Goal: Information Seeking & Learning: Learn about a topic

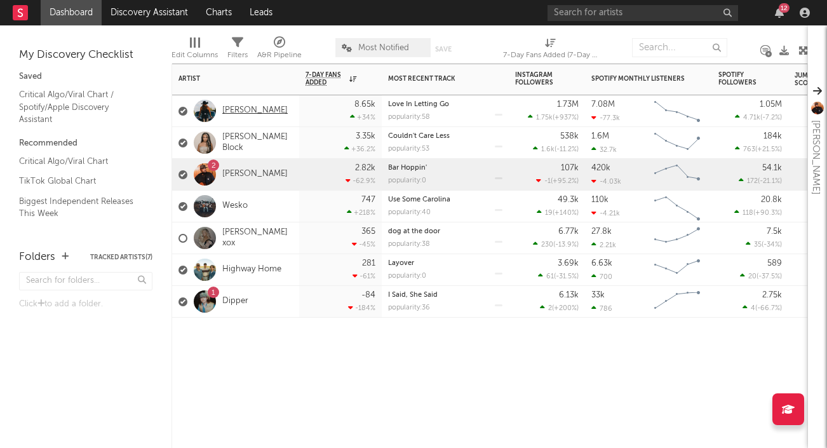
click at [266, 109] on link "[PERSON_NAME]" at bounding box center [254, 110] width 65 height 11
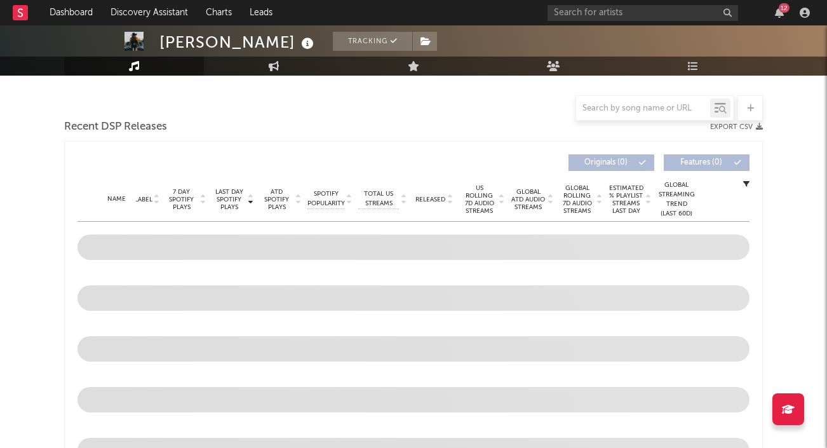
select select "6m"
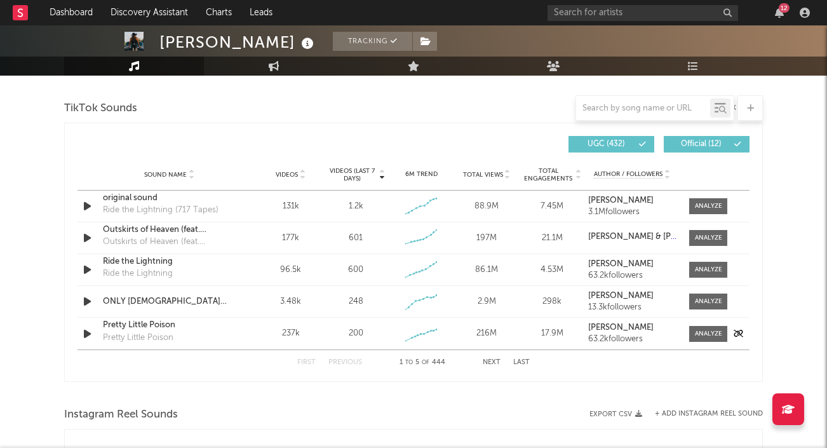
scroll to position [844, 0]
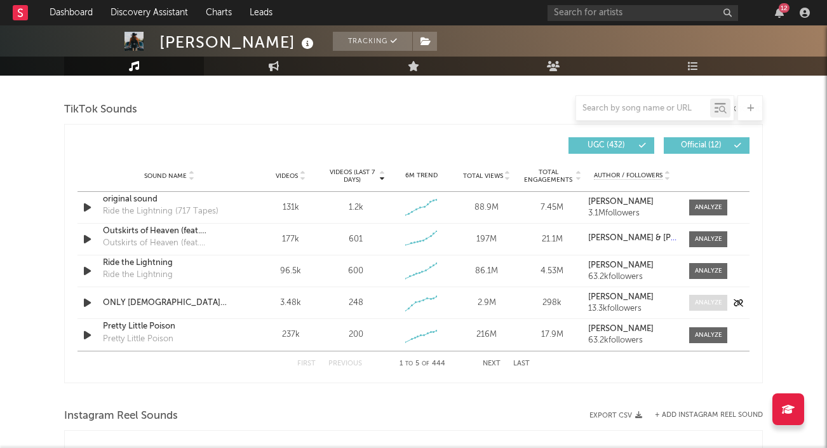
click at [706, 307] on span at bounding box center [708, 303] width 38 height 16
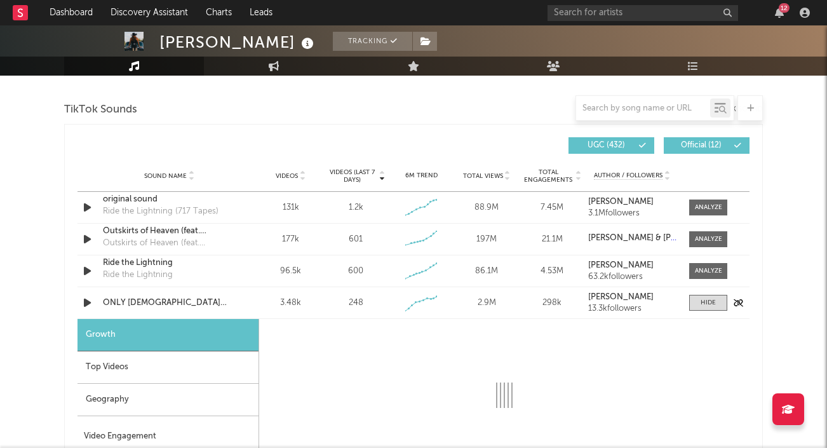
select select "1w"
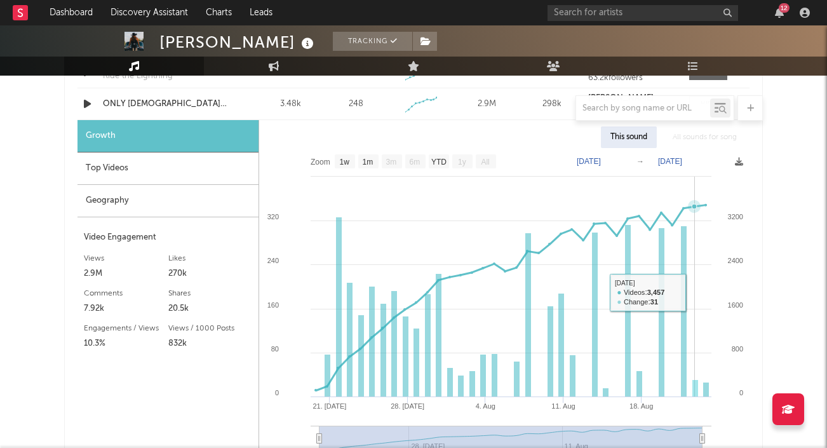
scroll to position [942, 0]
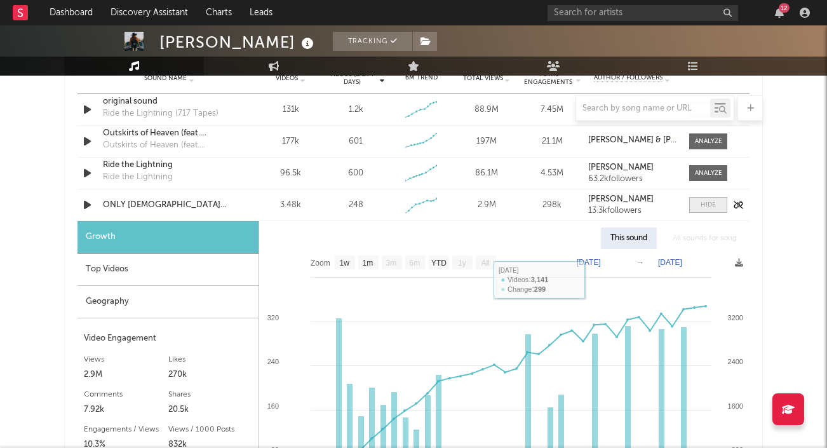
click at [700, 207] on span at bounding box center [708, 205] width 38 height 16
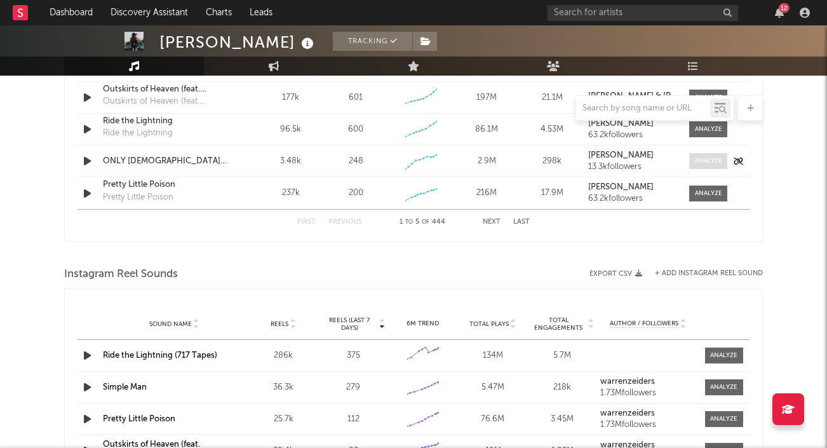
scroll to position [984, 0]
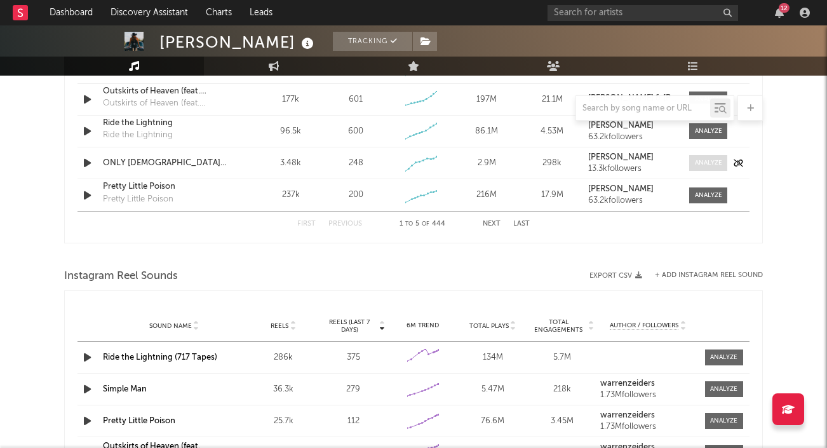
click at [706, 163] on div at bounding box center [708, 163] width 27 height 10
select select "1w"
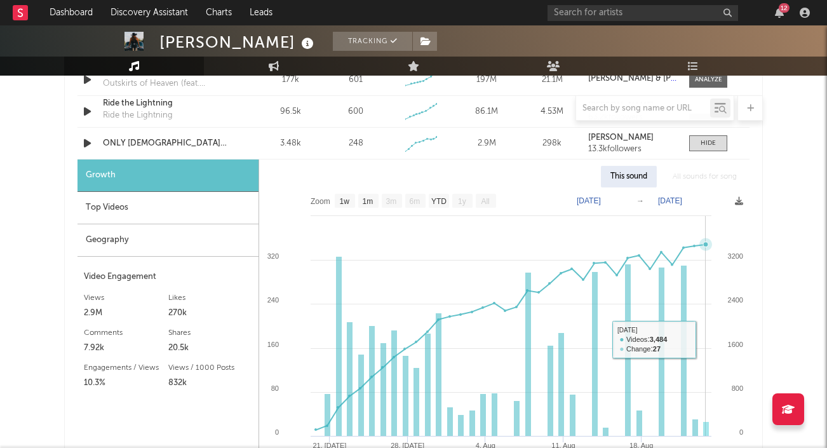
scroll to position [958, 0]
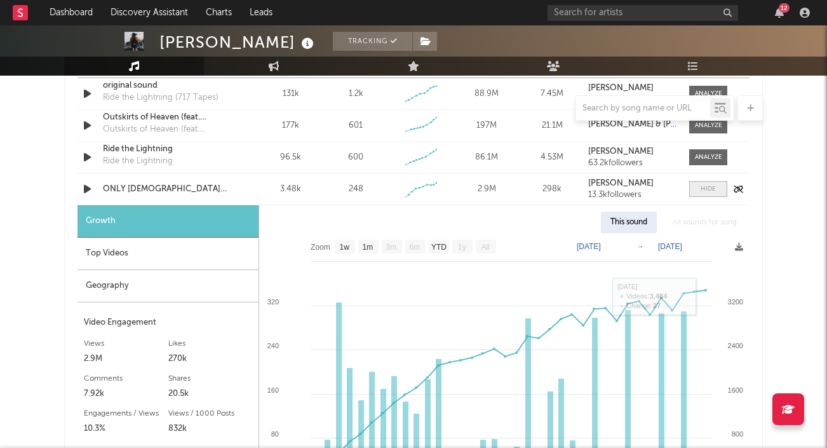
click at [706, 191] on div at bounding box center [708, 189] width 15 height 10
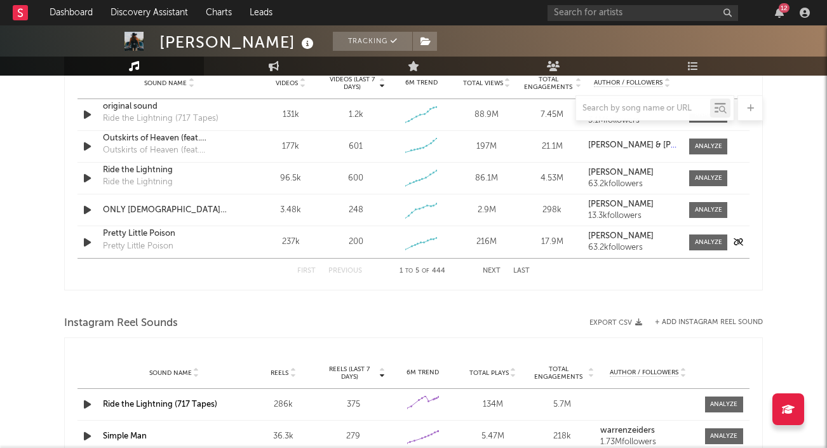
scroll to position [936, 0]
click at [520, 270] on button "Last" at bounding box center [521, 272] width 17 height 7
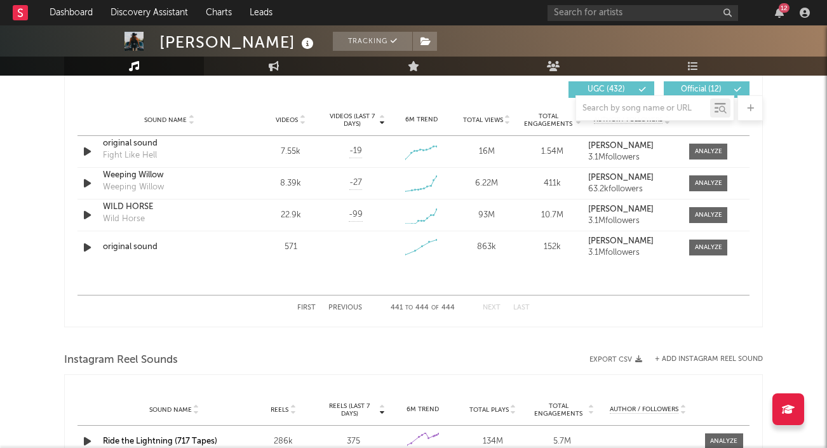
scroll to position [891, 0]
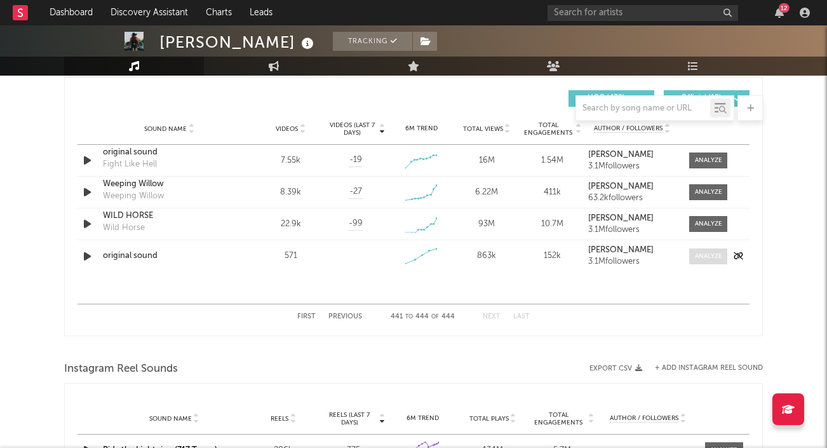
click at [712, 254] on div at bounding box center [708, 257] width 27 height 10
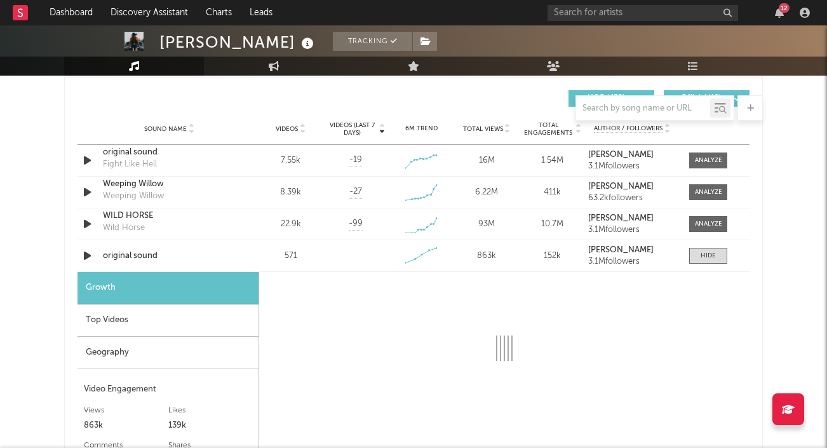
select select "1w"
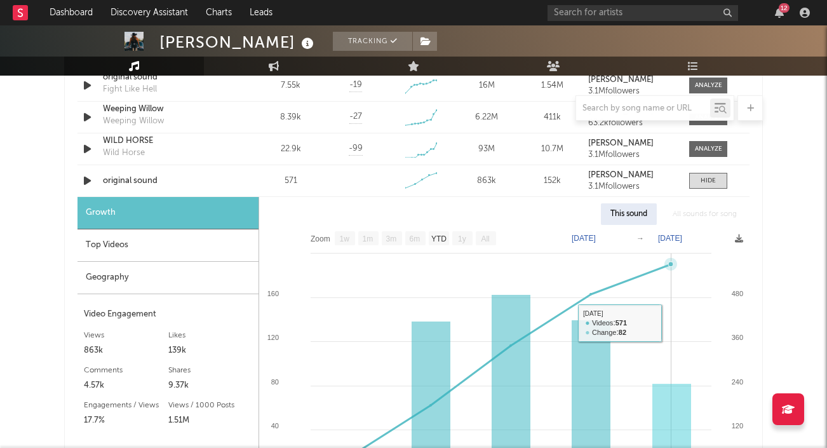
scroll to position [860, 0]
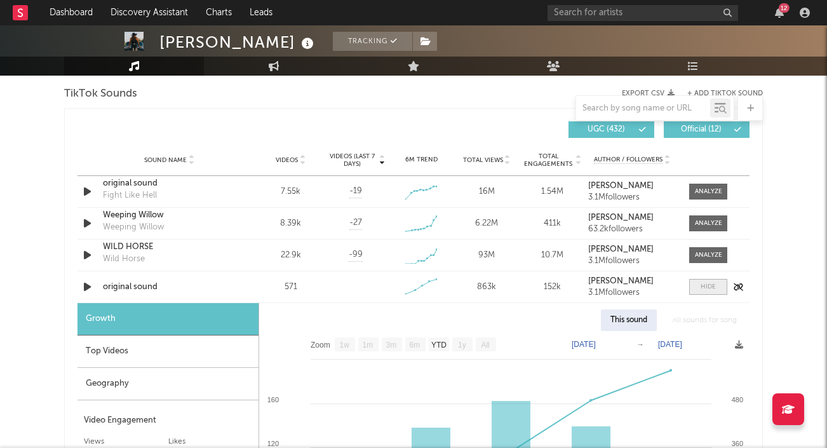
click at [706, 290] on div at bounding box center [708, 287] width 15 height 10
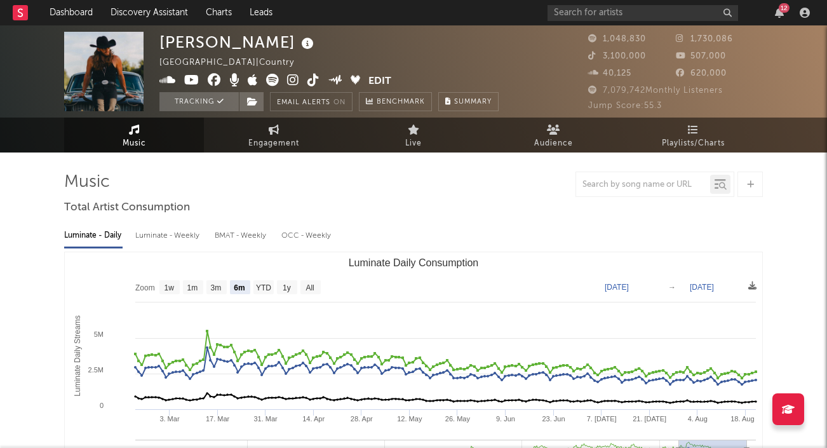
scroll to position [0, 0]
click at [77, 13] on link "Dashboard" at bounding box center [71, 12] width 61 height 25
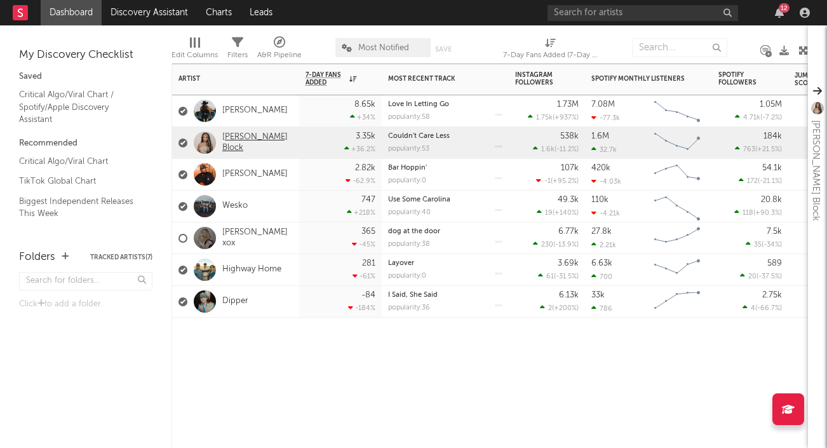
click at [249, 142] on link "[PERSON_NAME] Block" at bounding box center [257, 143] width 71 height 22
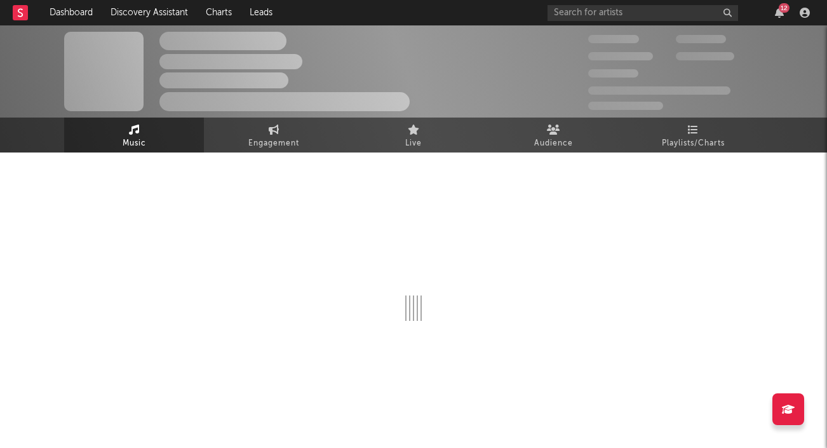
select select "6m"
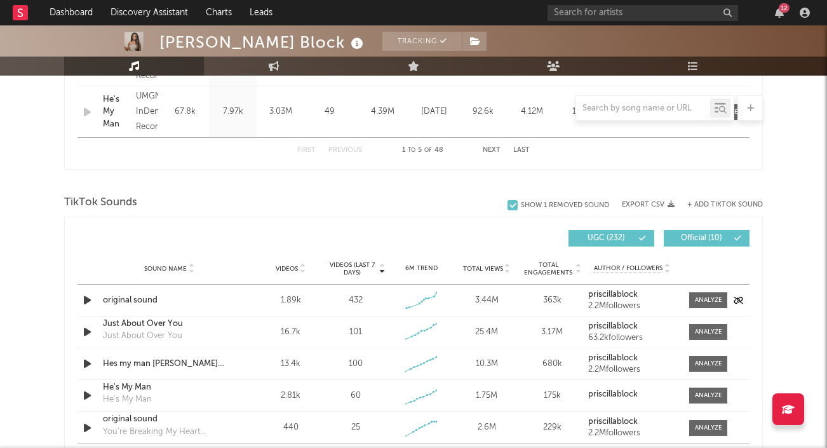
scroll to position [777, 0]
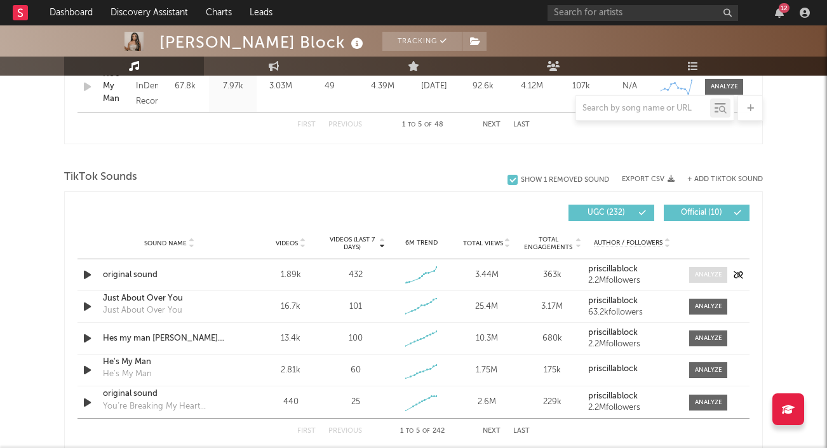
click at [722, 276] on span at bounding box center [708, 275] width 38 height 16
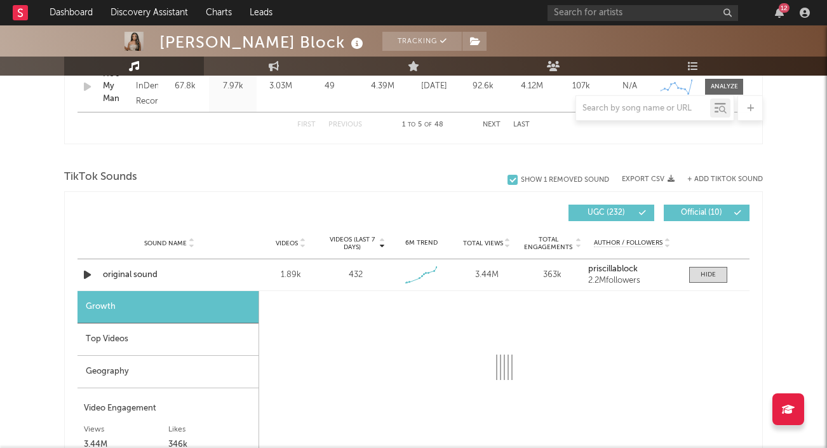
select select "1w"
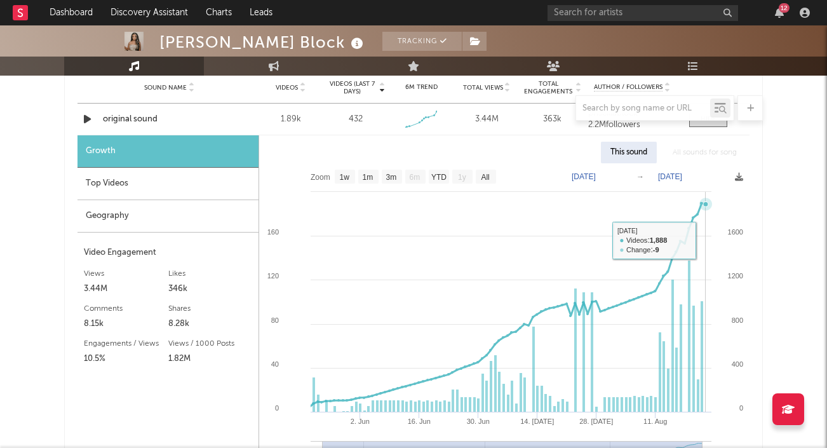
scroll to position [932, 0]
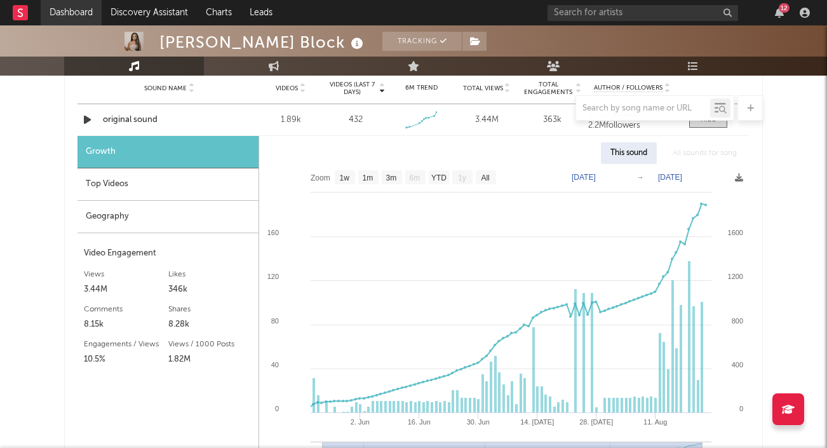
click at [72, 9] on link "Dashboard" at bounding box center [71, 12] width 61 height 25
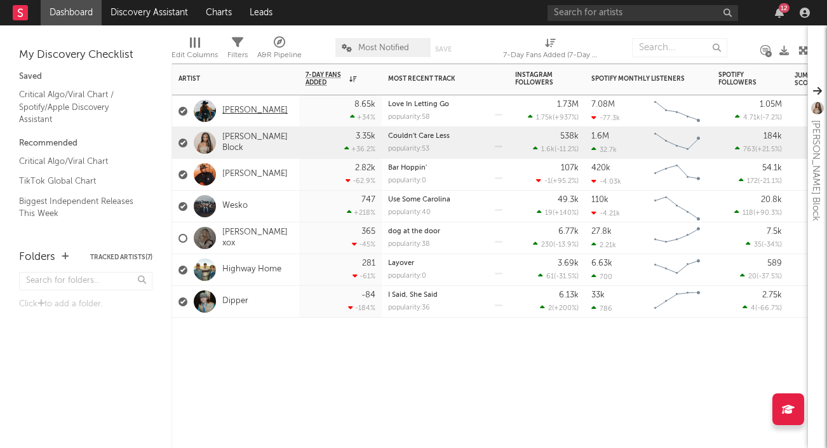
click at [260, 110] on link "[PERSON_NAME]" at bounding box center [254, 110] width 65 height 11
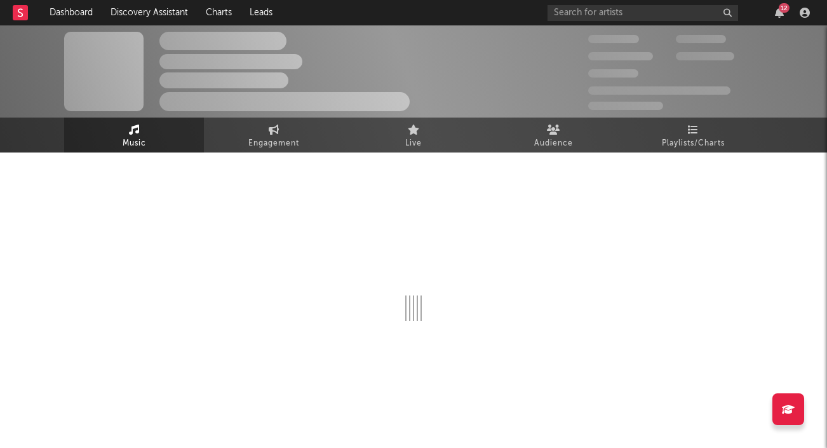
select select "6m"
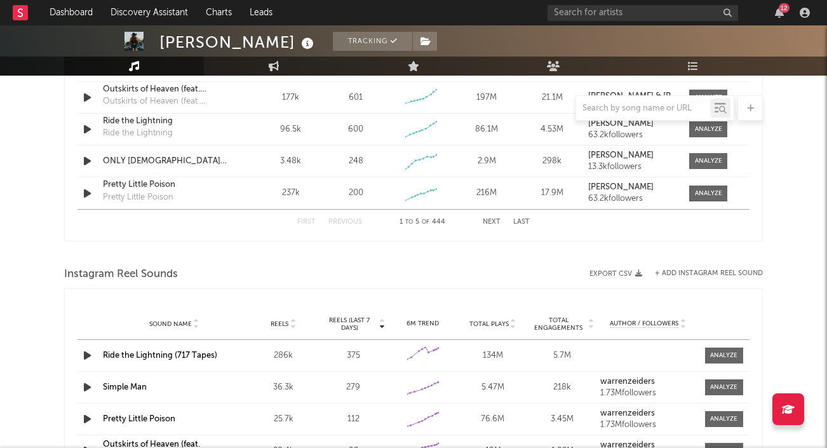
scroll to position [968, 0]
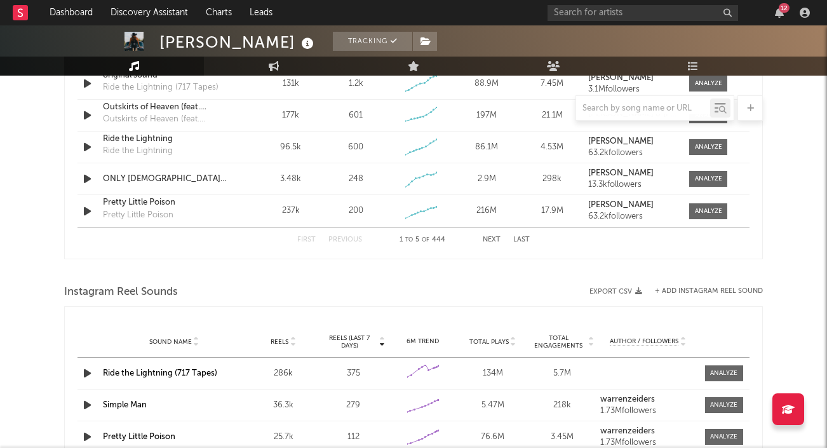
click at [525, 234] on div "First Previous 1 to 5 of 444 Next Last" at bounding box center [413, 239] width 232 height 25
click at [525, 236] on button "Last" at bounding box center [521, 239] width 17 height 7
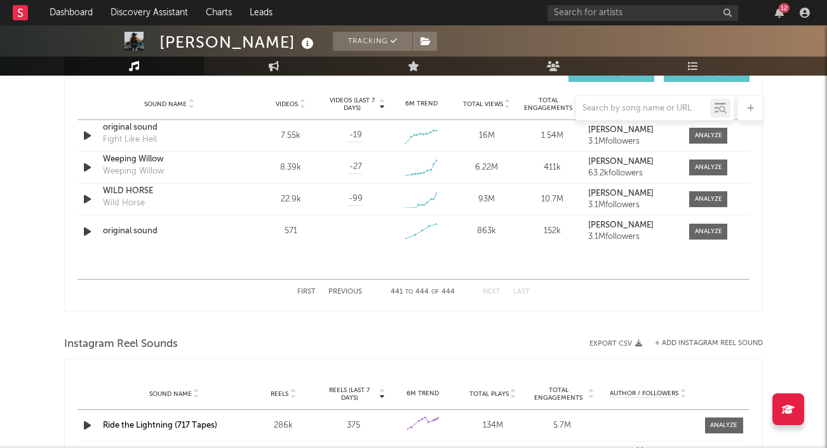
scroll to position [921, 0]
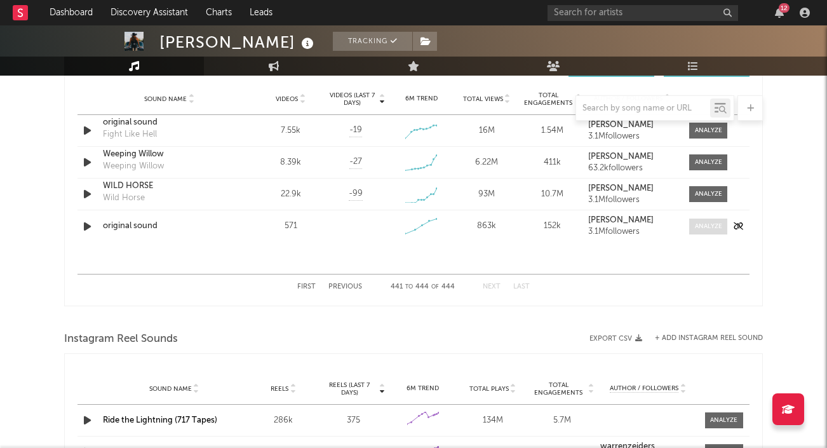
click at [705, 232] on span at bounding box center [708, 227] width 38 height 16
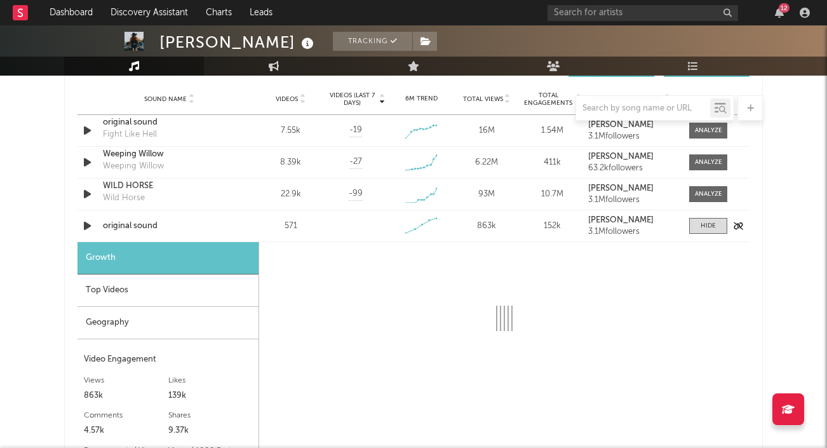
select select "1w"
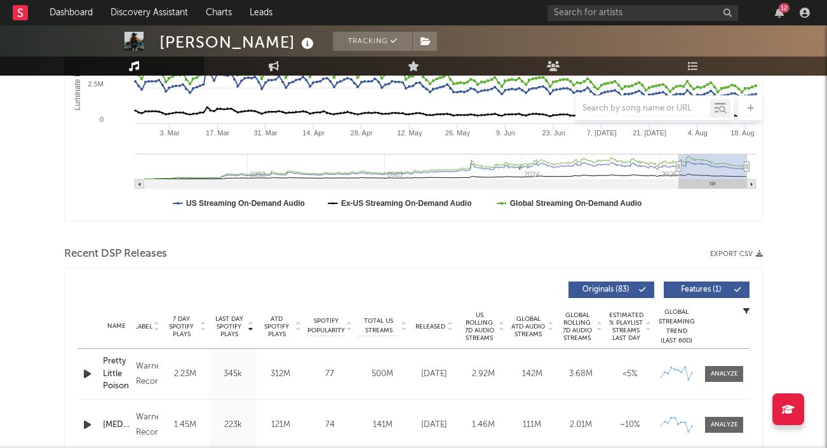
scroll to position [75, 0]
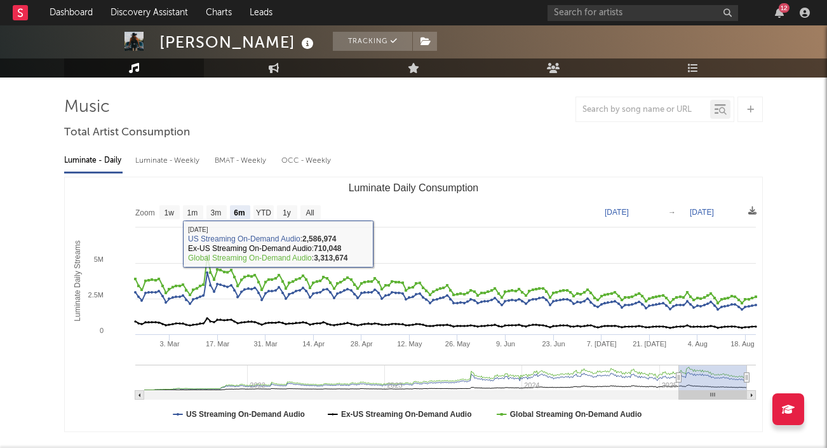
click at [158, 155] on div "Luminate - Weekly" at bounding box center [168, 161] width 67 height 22
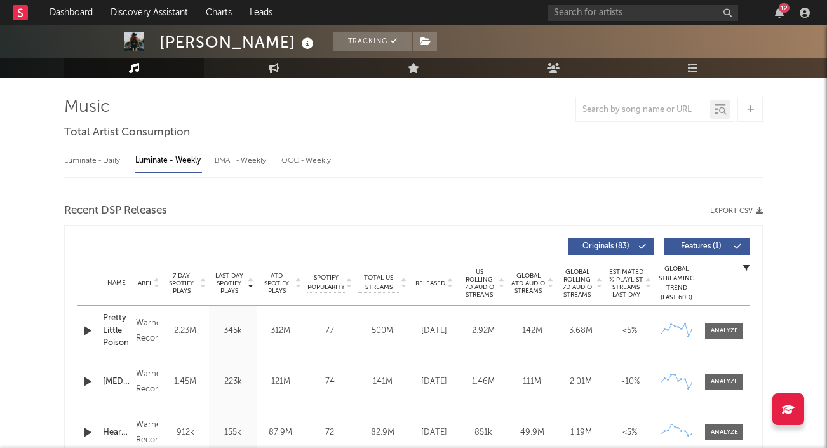
select select "6m"
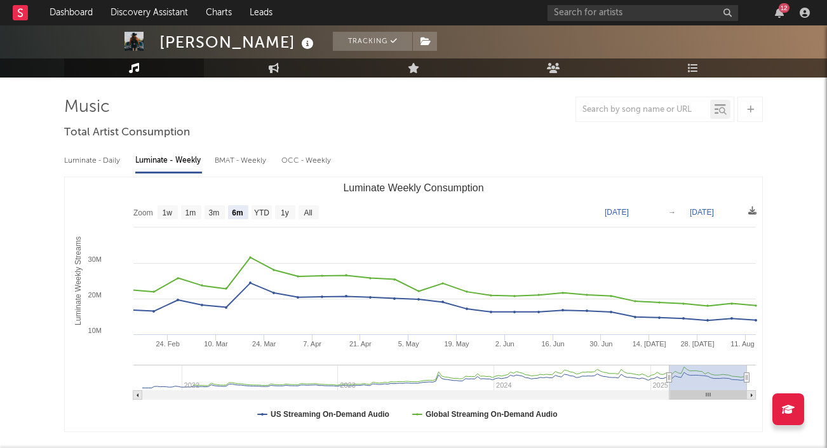
click at [90, 158] on div "Luminate - Daily" at bounding box center [93, 161] width 58 height 22
select select "6m"
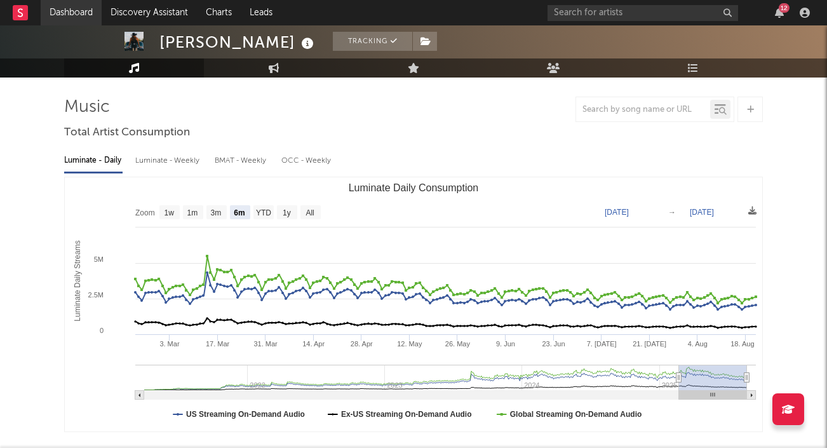
click at [72, 10] on link "Dashboard" at bounding box center [71, 12] width 61 height 25
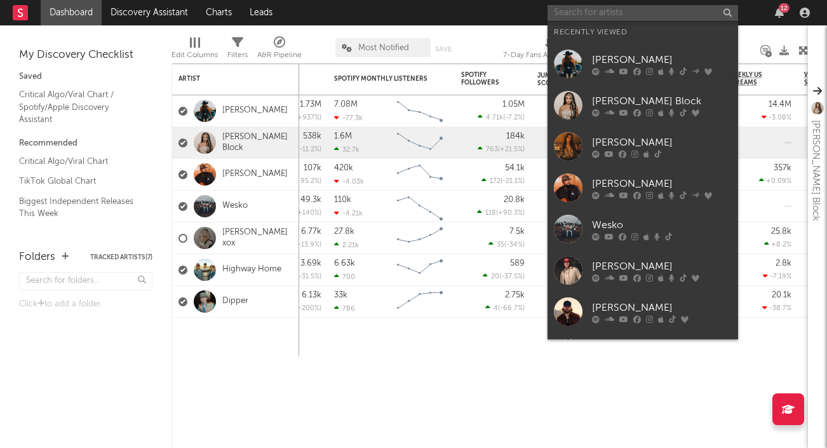
click at [604, 13] on input "text" at bounding box center [643, 13] width 191 height 16
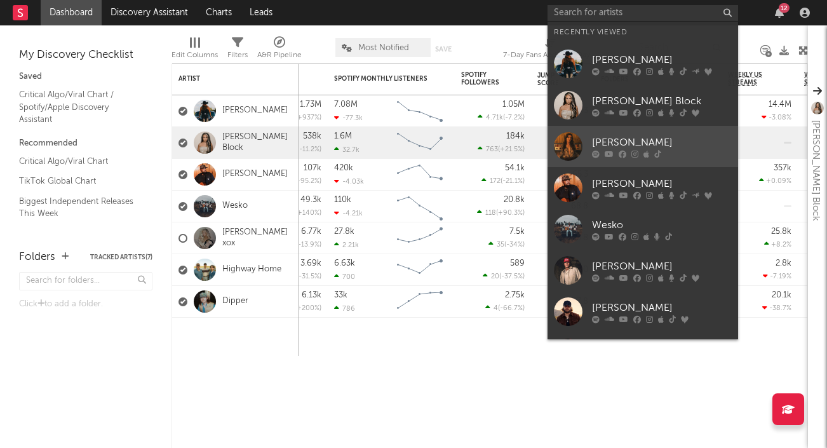
click at [673, 146] on div "[PERSON_NAME]" at bounding box center [662, 142] width 140 height 15
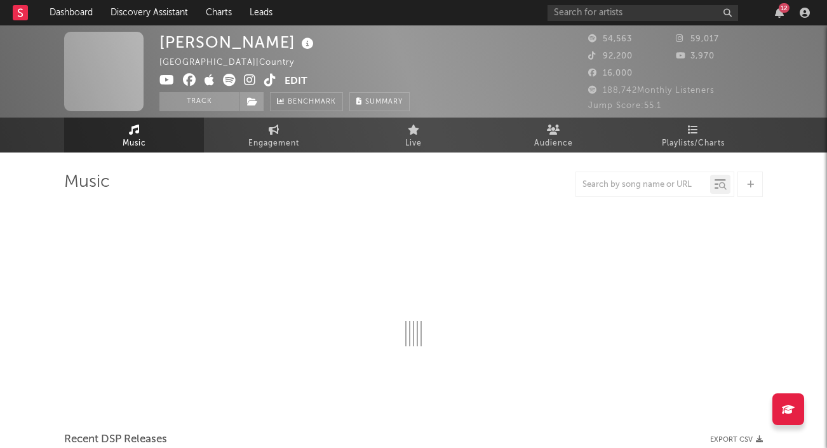
select select "6m"
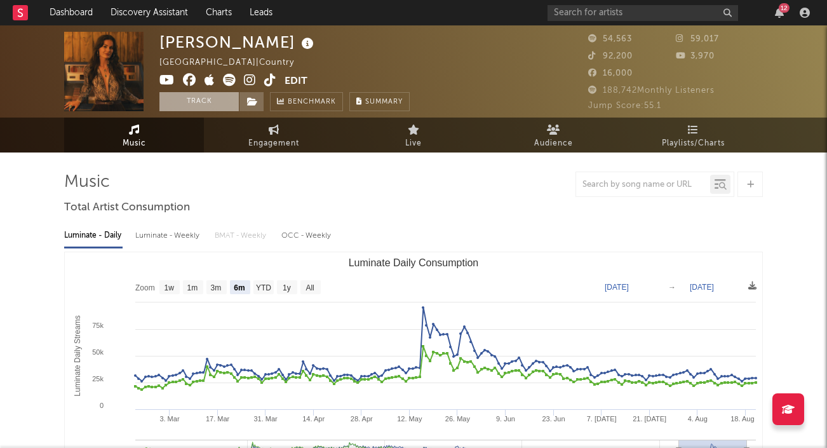
click at [212, 100] on button "Track" at bounding box center [198, 101] width 79 height 19
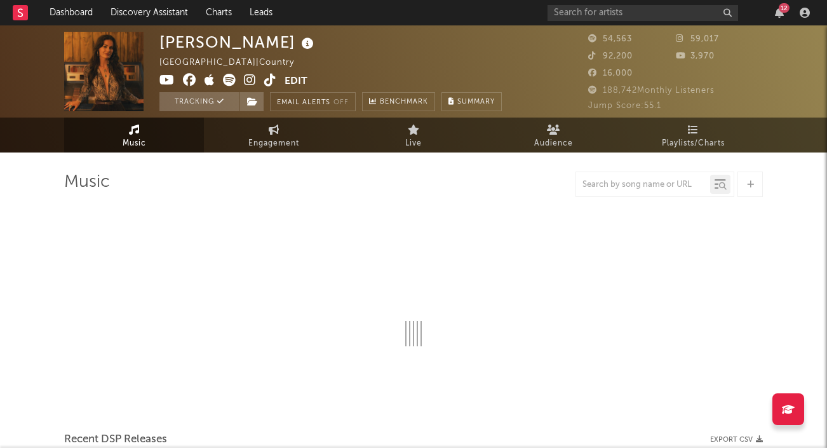
select select "6m"
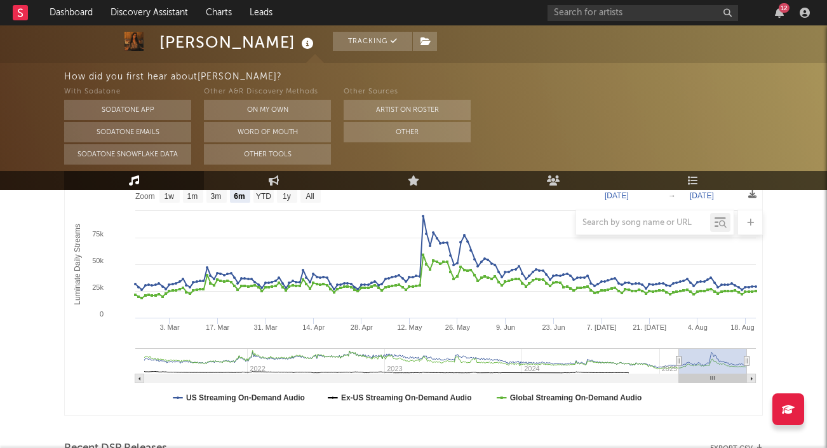
scroll to position [208, 0]
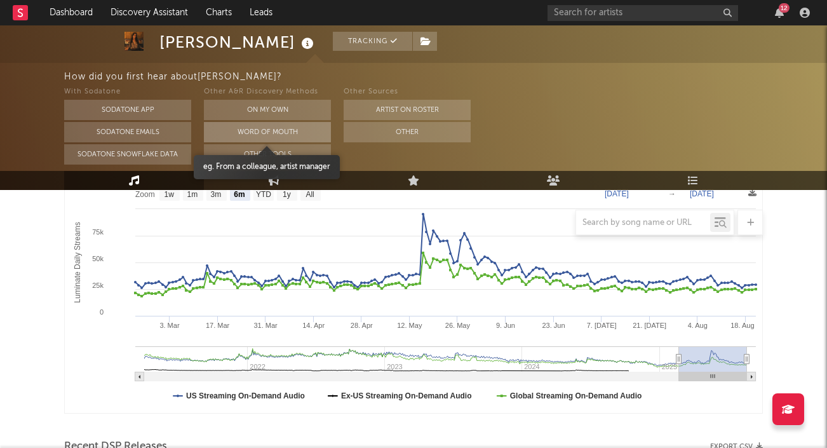
click at [254, 129] on button "Word Of Mouth" at bounding box center [267, 132] width 127 height 20
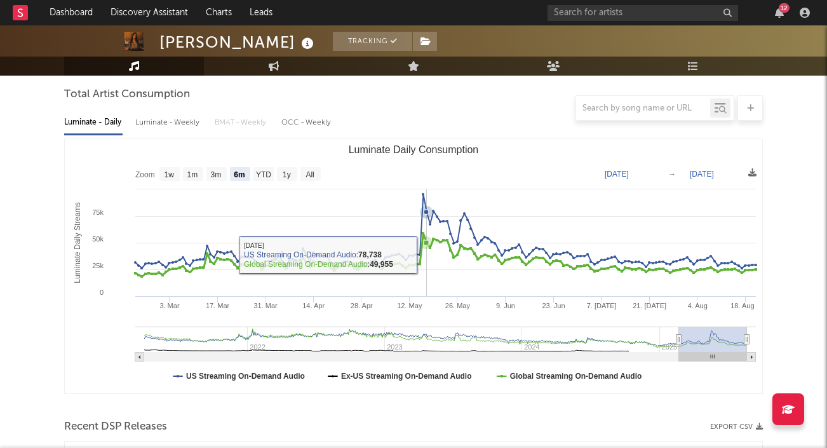
scroll to position [82, 0]
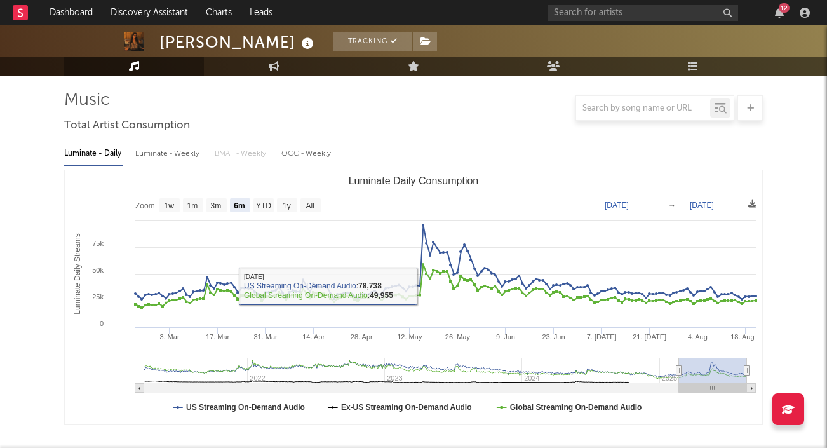
click at [168, 149] on div "Luminate - Weekly" at bounding box center [168, 154] width 67 height 22
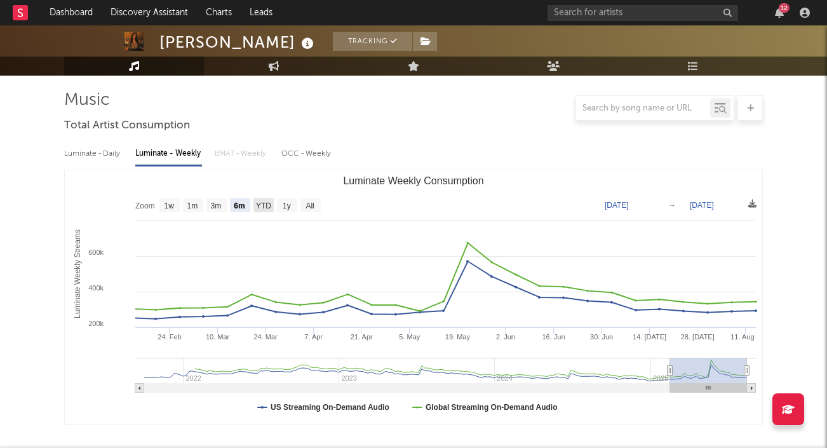
click at [264, 206] on text "YTD" at bounding box center [263, 205] width 15 height 9
select select "YTD"
type input "[DATE]"
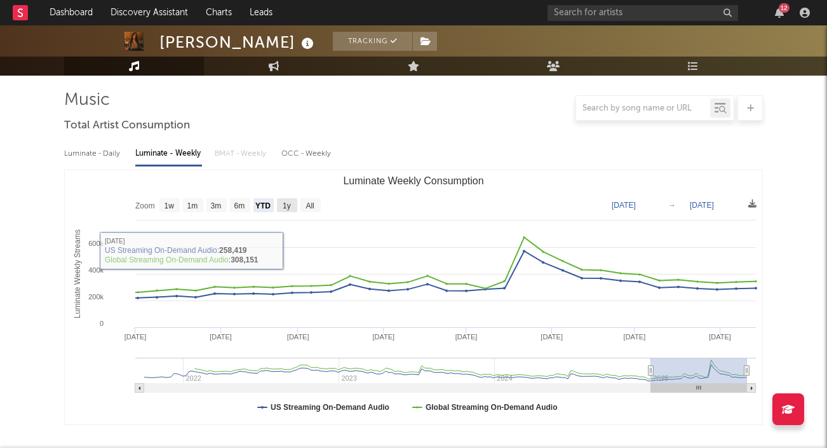
click at [289, 205] on text "1y" at bounding box center [287, 205] width 8 height 9
select select "1y"
type input "[DATE]"
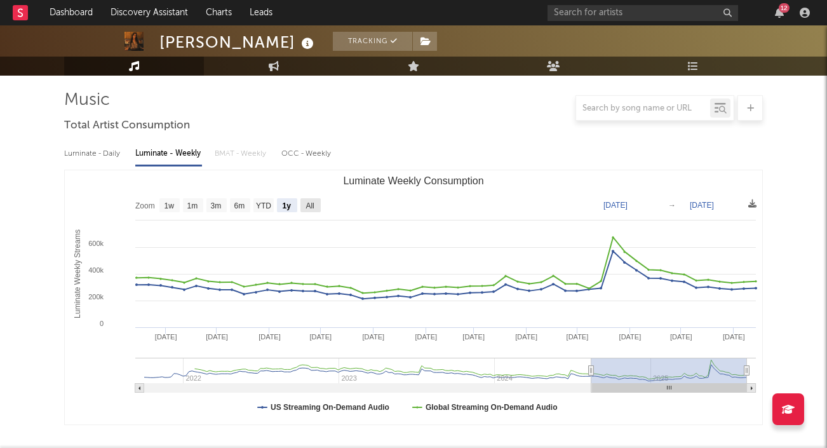
click at [313, 206] on text "All" at bounding box center [310, 205] width 8 height 9
select select "All"
type input "[DATE]"
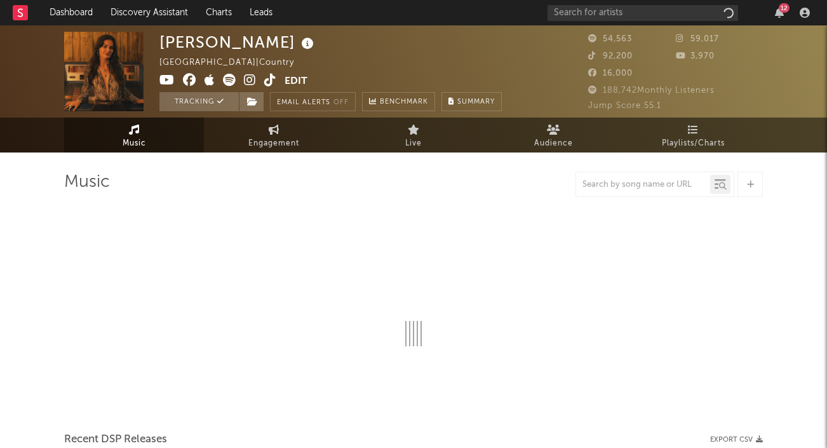
select select "6m"
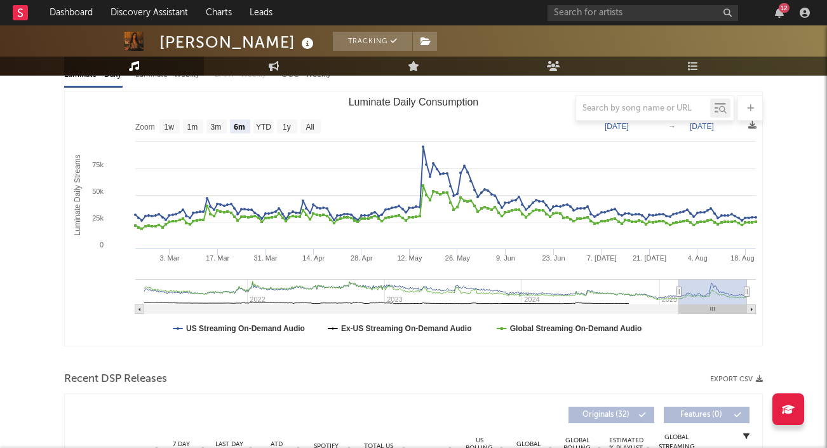
scroll to position [169, 0]
